Goal: Information Seeking & Learning: Check status

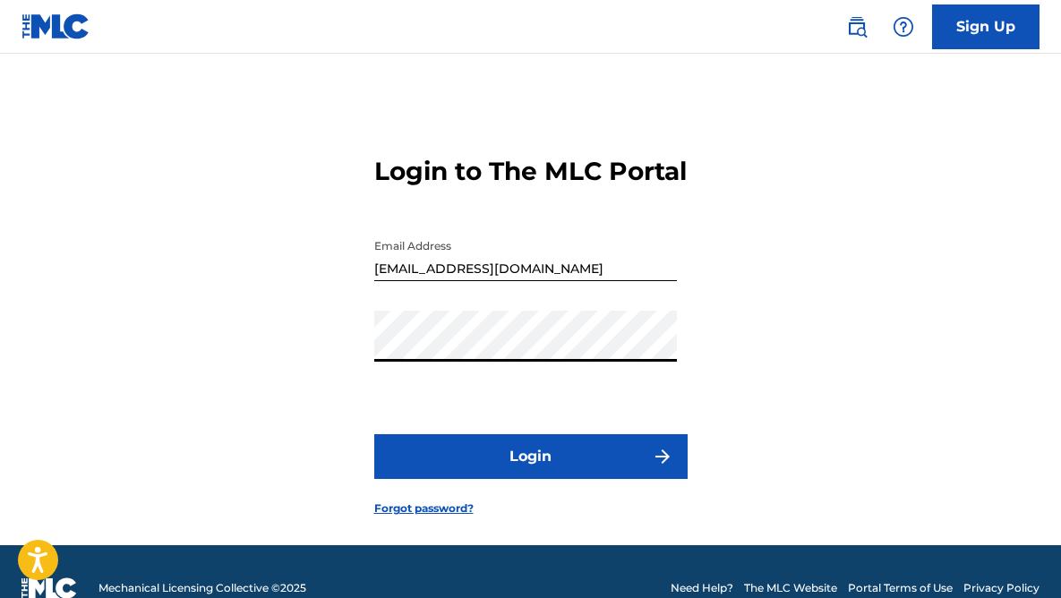
click at [493, 479] on button "Login" at bounding box center [530, 456] width 313 height 45
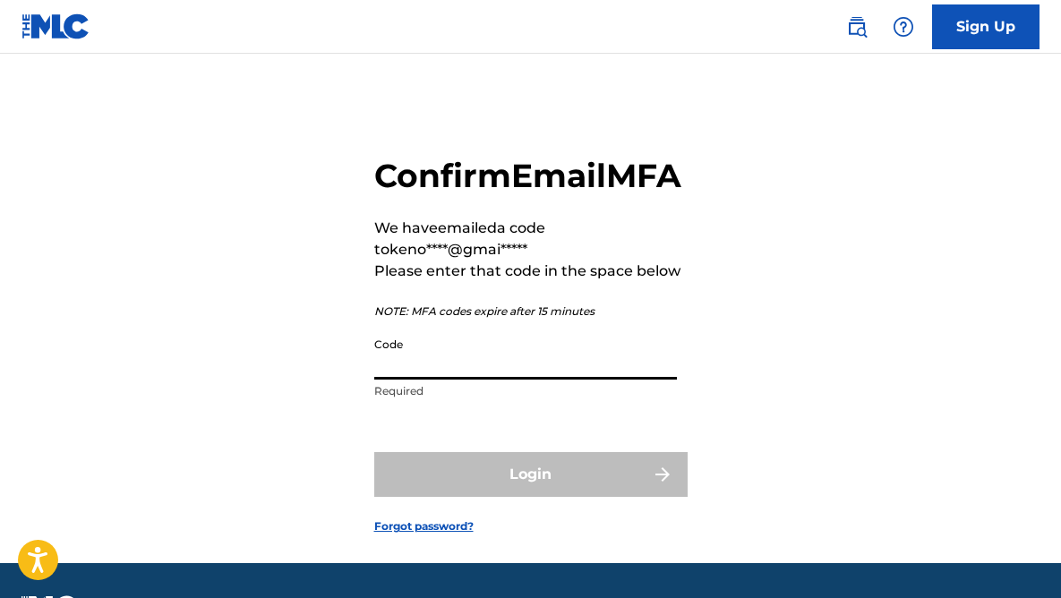
click at [437, 379] on input "Code" at bounding box center [525, 353] width 303 height 51
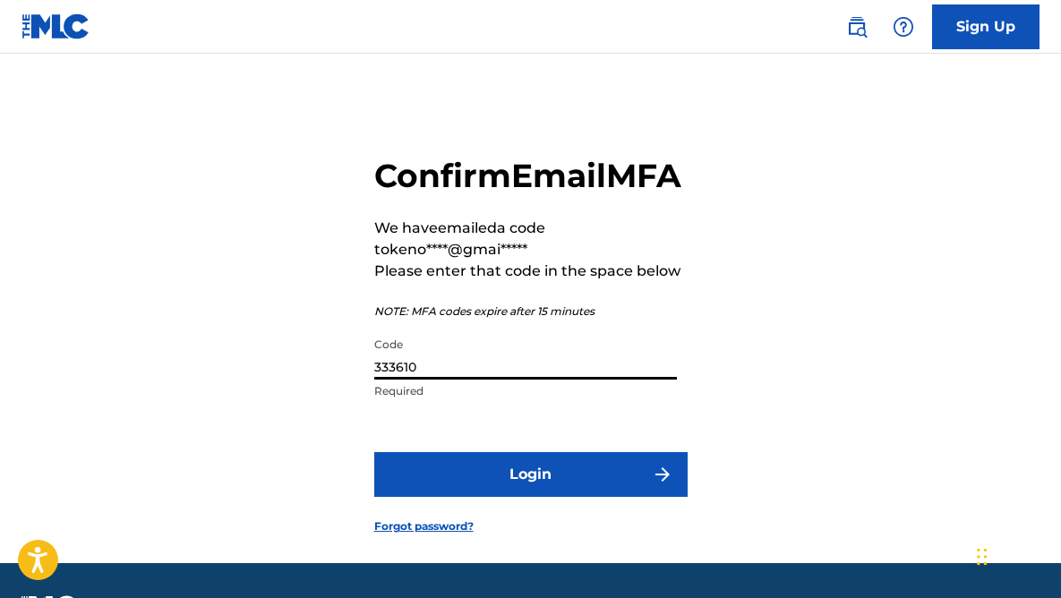
type input "333610"
click at [571, 497] on button "Login" at bounding box center [530, 474] width 313 height 45
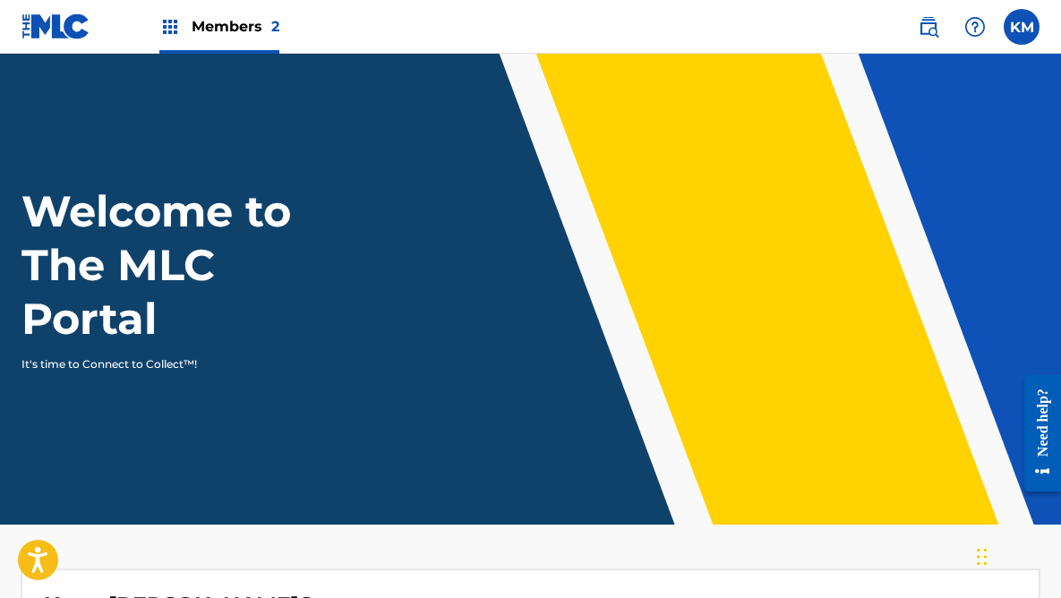
click at [199, 29] on span "Members 2" at bounding box center [236, 26] width 88 height 21
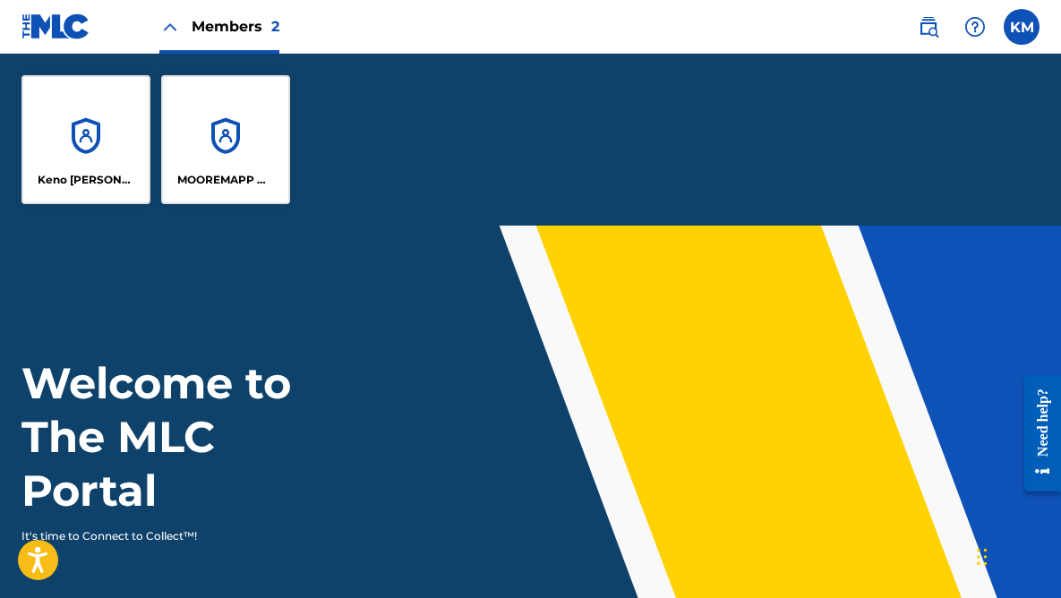
click at [92, 140] on div "Keno [PERSON_NAME]" at bounding box center [85, 139] width 129 height 129
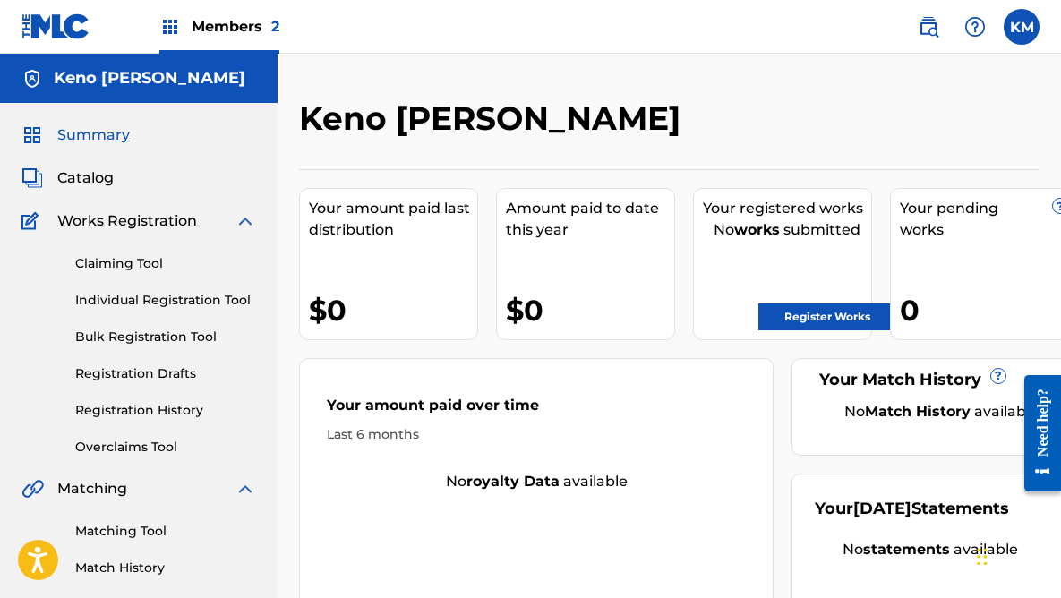
click at [229, 26] on span "Members 2" at bounding box center [236, 26] width 88 height 21
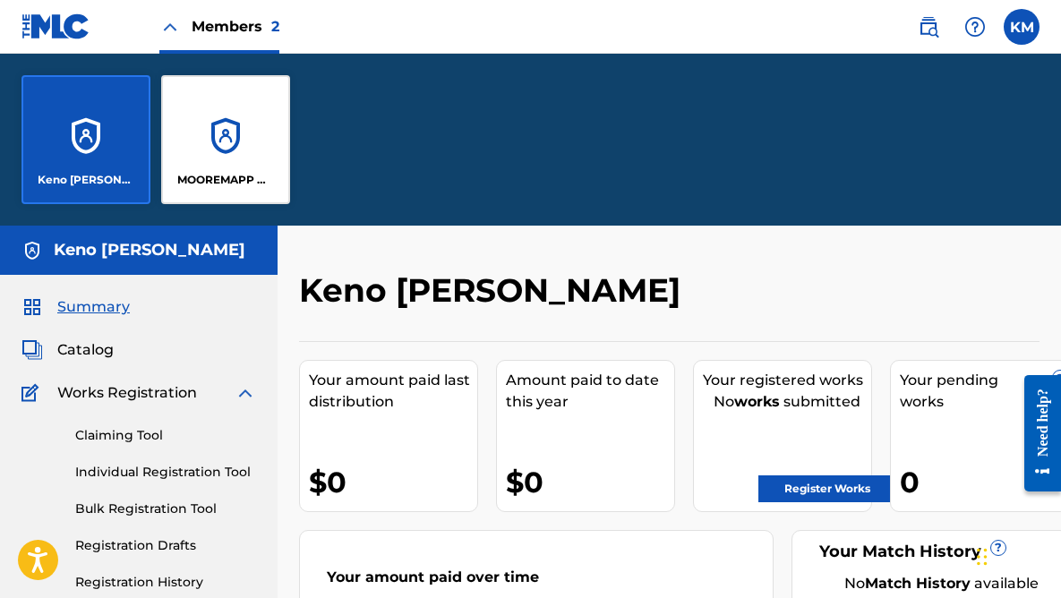
click at [231, 167] on div "MOOREMAPP MUSIC PUBLISHING" at bounding box center [225, 139] width 129 height 129
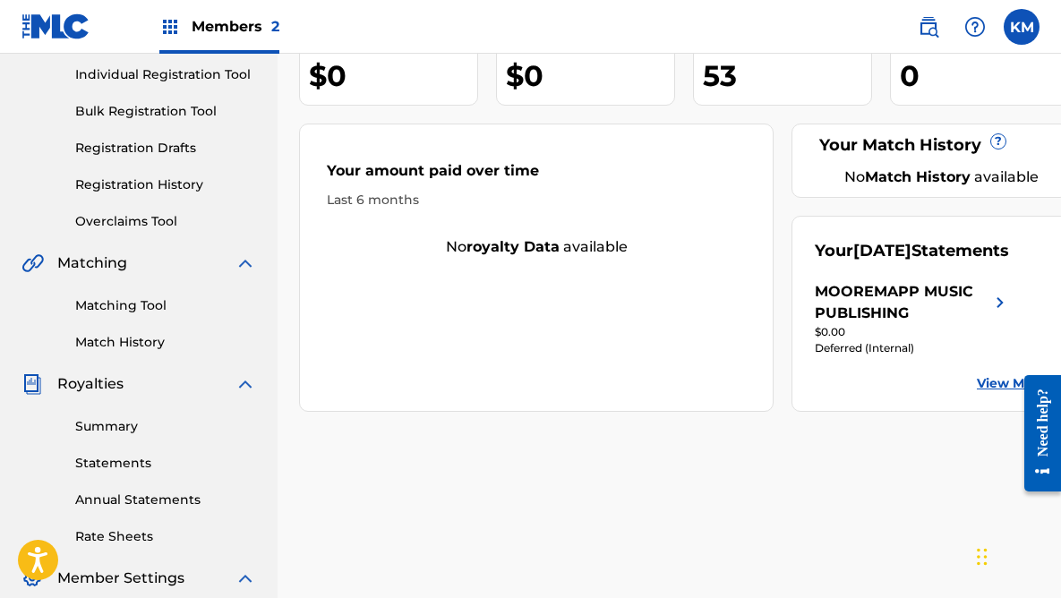
scroll to position [272, 0]
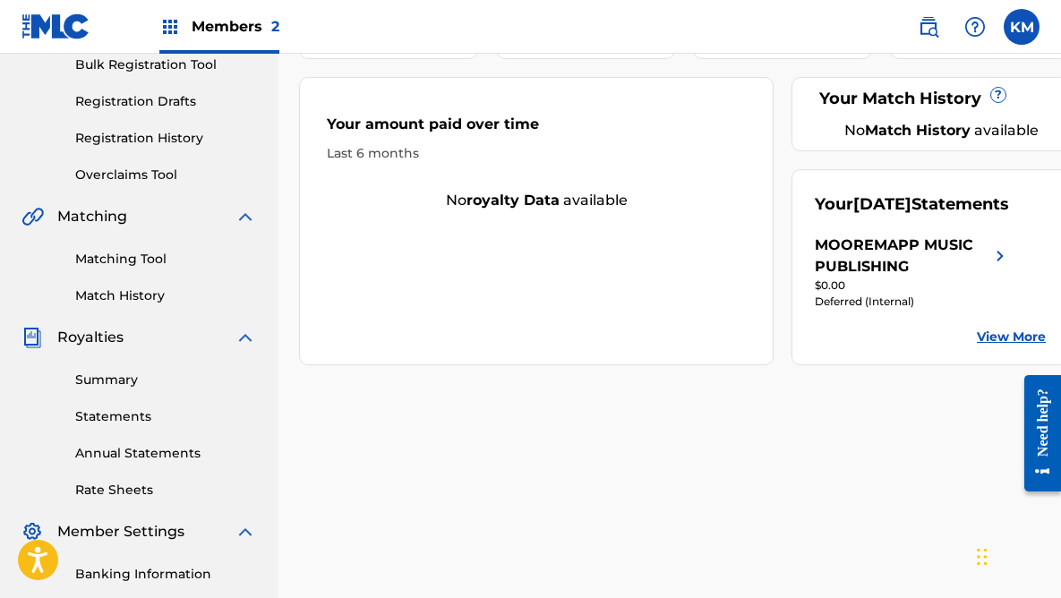
click at [982, 277] on div "MOOREMAPP MUSIC PUBLISHING" at bounding box center [901, 255] width 175 height 43
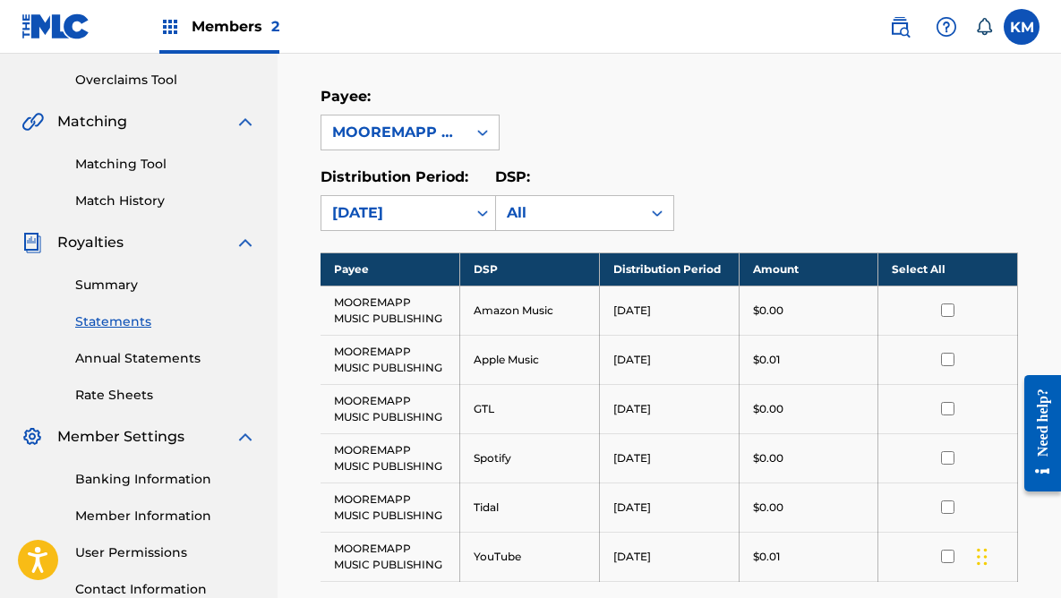
scroll to position [366, 0]
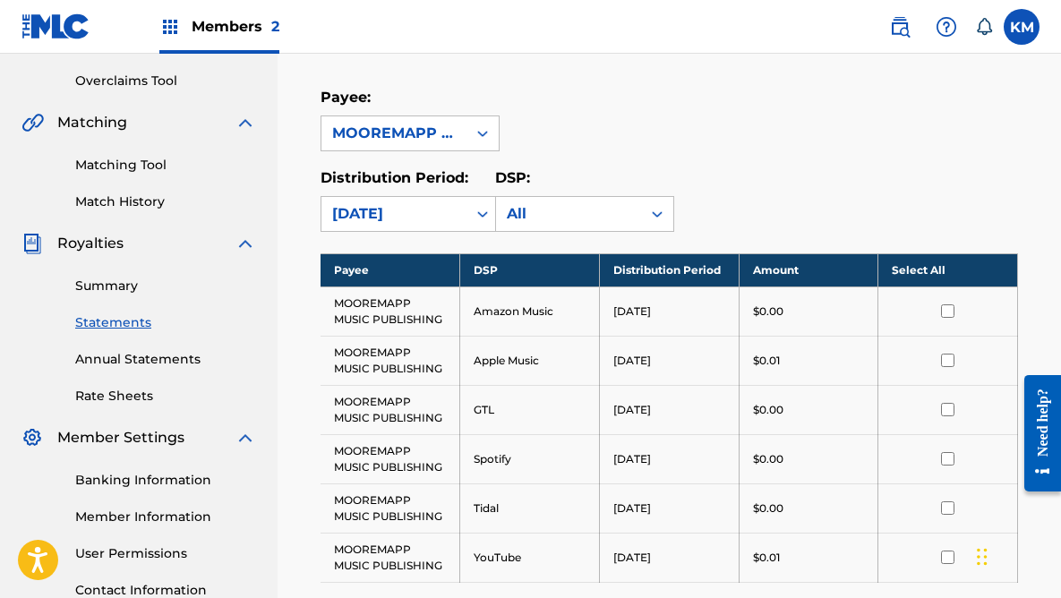
click at [104, 288] on link "Summary" at bounding box center [165, 286] width 181 height 19
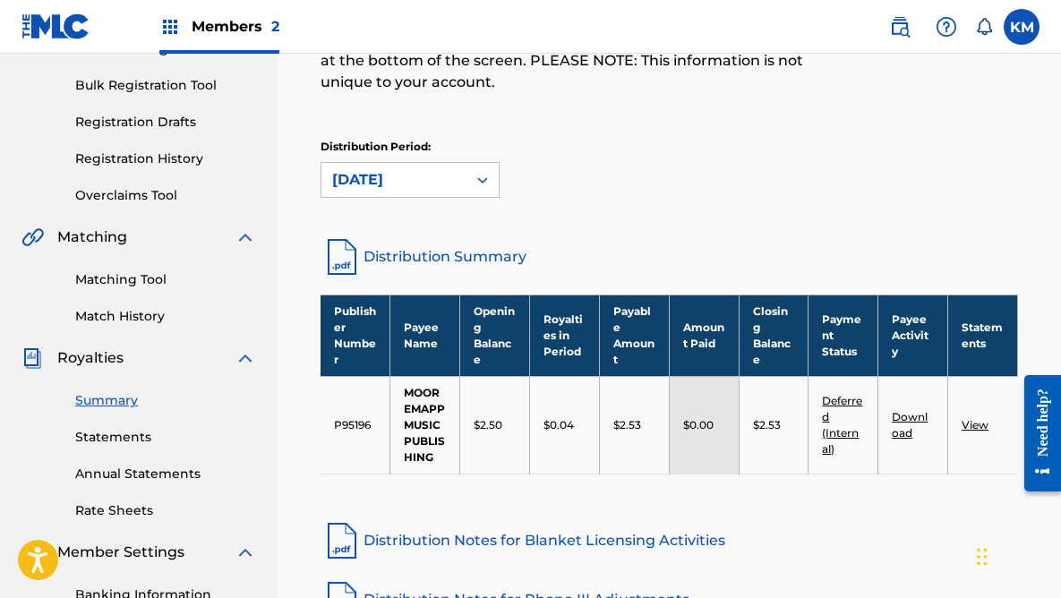
scroll to position [251, 0]
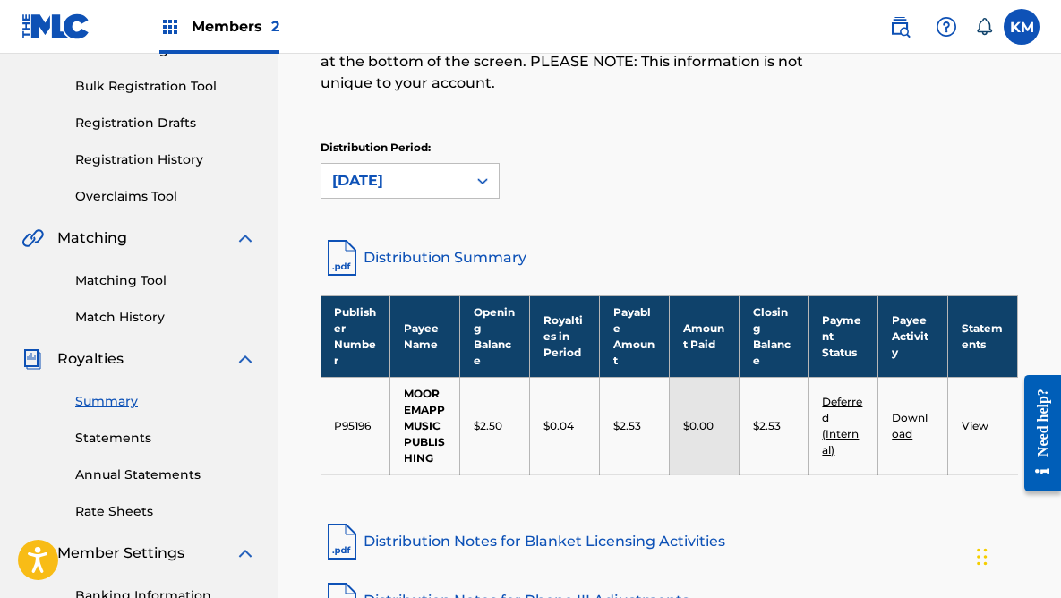
click at [977, 428] on link "View" at bounding box center [974, 425] width 27 height 13
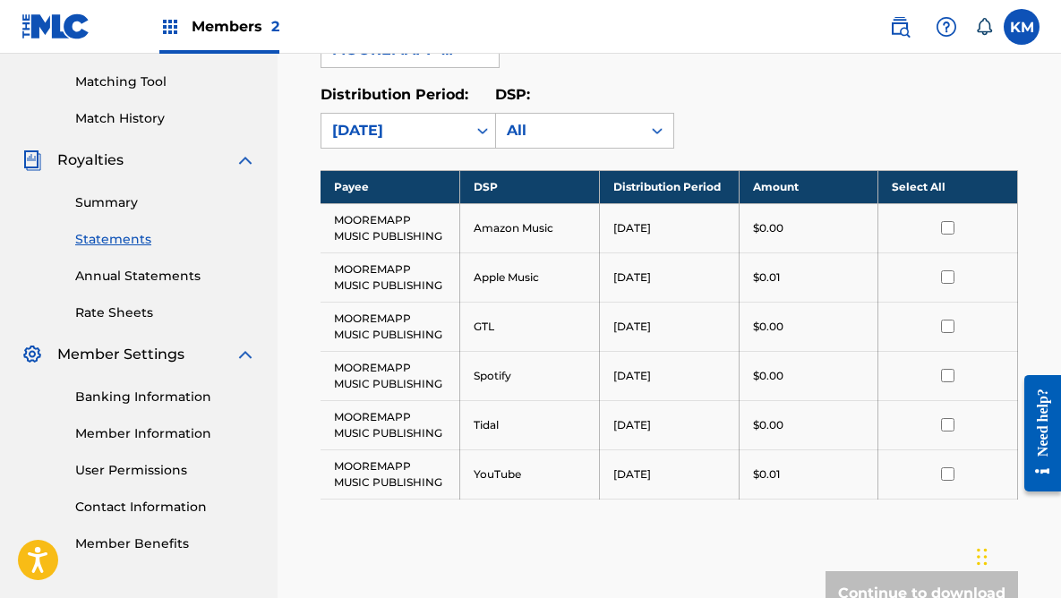
scroll to position [452, 0]
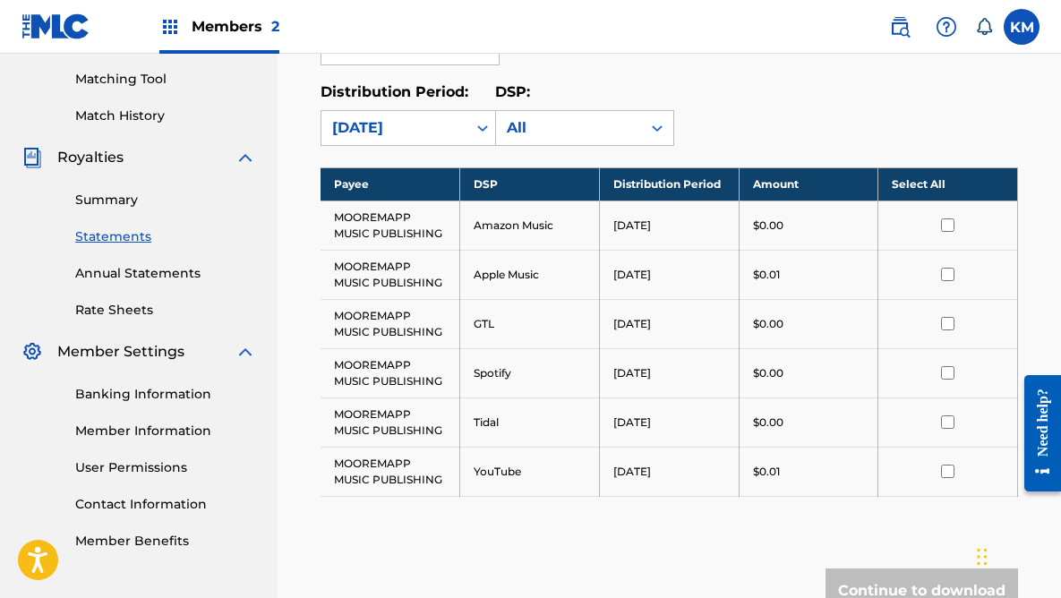
click at [1019, 26] on label at bounding box center [1021, 27] width 36 height 36
click at [1021, 27] on input "KM Keno Mapp kenomapp@gmail.com Notification Preferences Profile Log out" at bounding box center [1021, 27] width 0 height 0
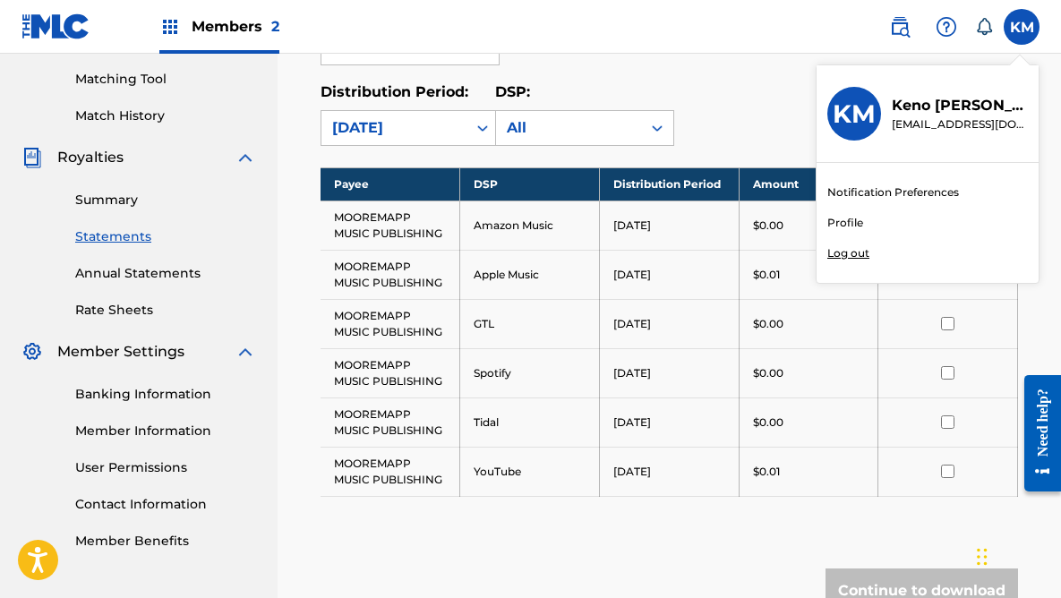
click at [848, 257] on p "Log out" at bounding box center [848, 253] width 42 height 16
click at [1021, 27] on input "KM Keno Mapp kenomapp@gmail.com Notification Preferences Profile Log out" at bounding box center [1021, 27] width 0 height 0
